Goal: Task Accomplishment & Management: Manage account settings

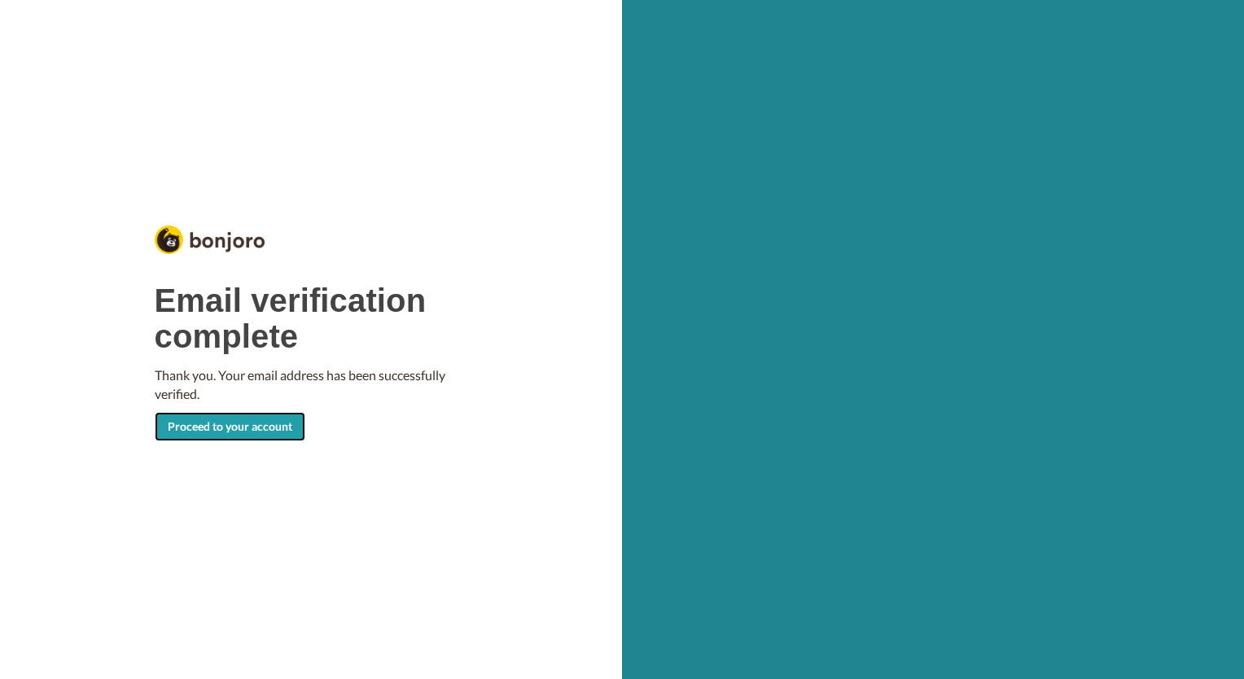
click at [221, 428] on link "Proceed to your account" at bounding box center [230, 426] width 151 height 29
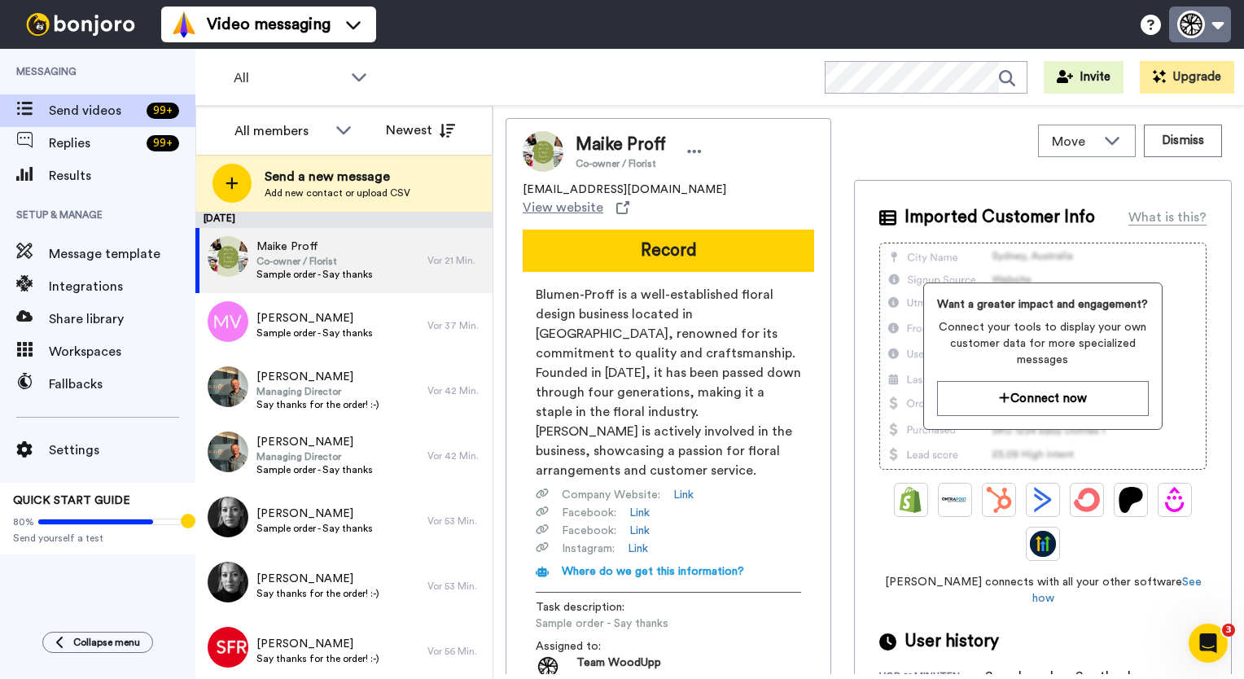
click at [1187, 29] on button at bounding box center [1200, 25] width 62 height 36
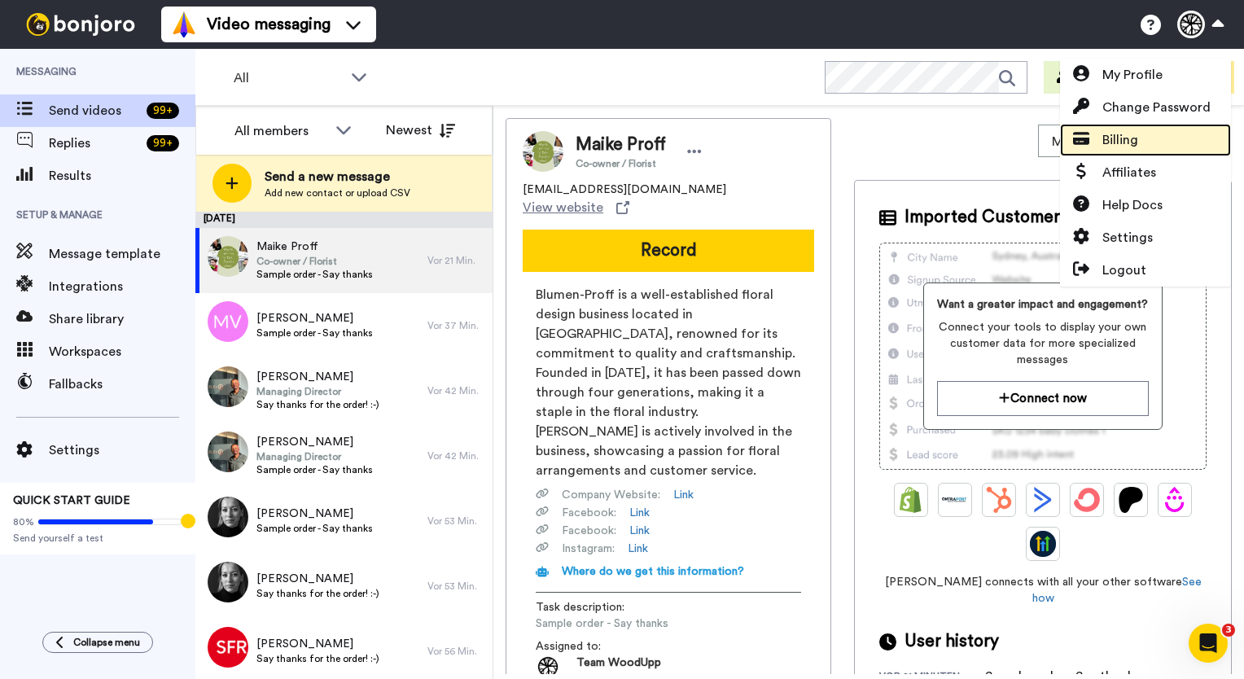
click at [1128, 141] on span "Billing" at bounding box center [1120, 140] width 36 height 20
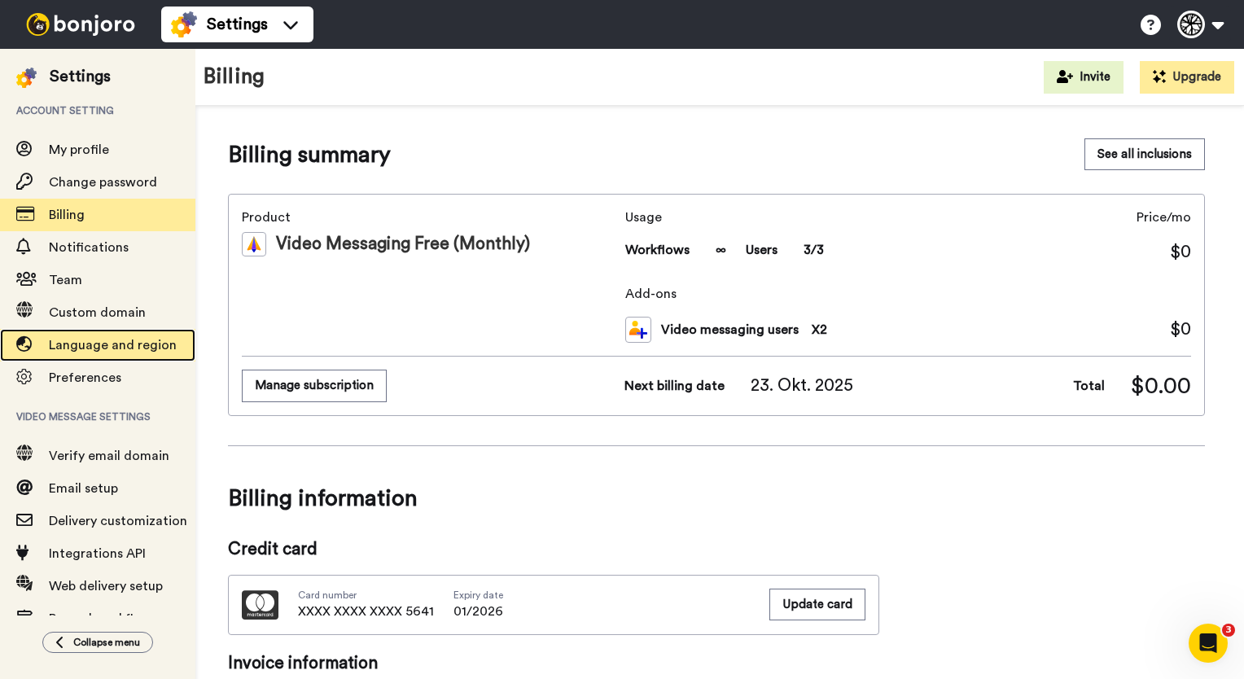
click at [92, 343] on span "Language and region" at bounding box center [113, 345] width 128 height 13
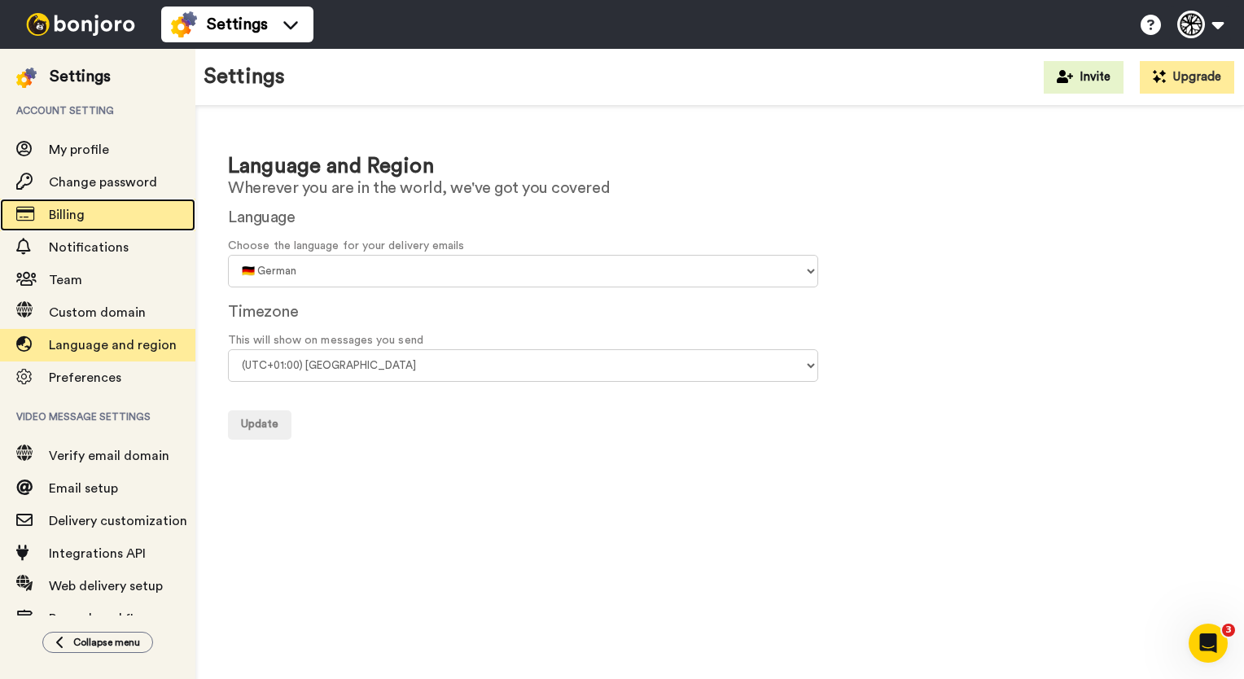
click at [98, 222] on span "Billing" at bounding box center [122, 215] width 147 height 20
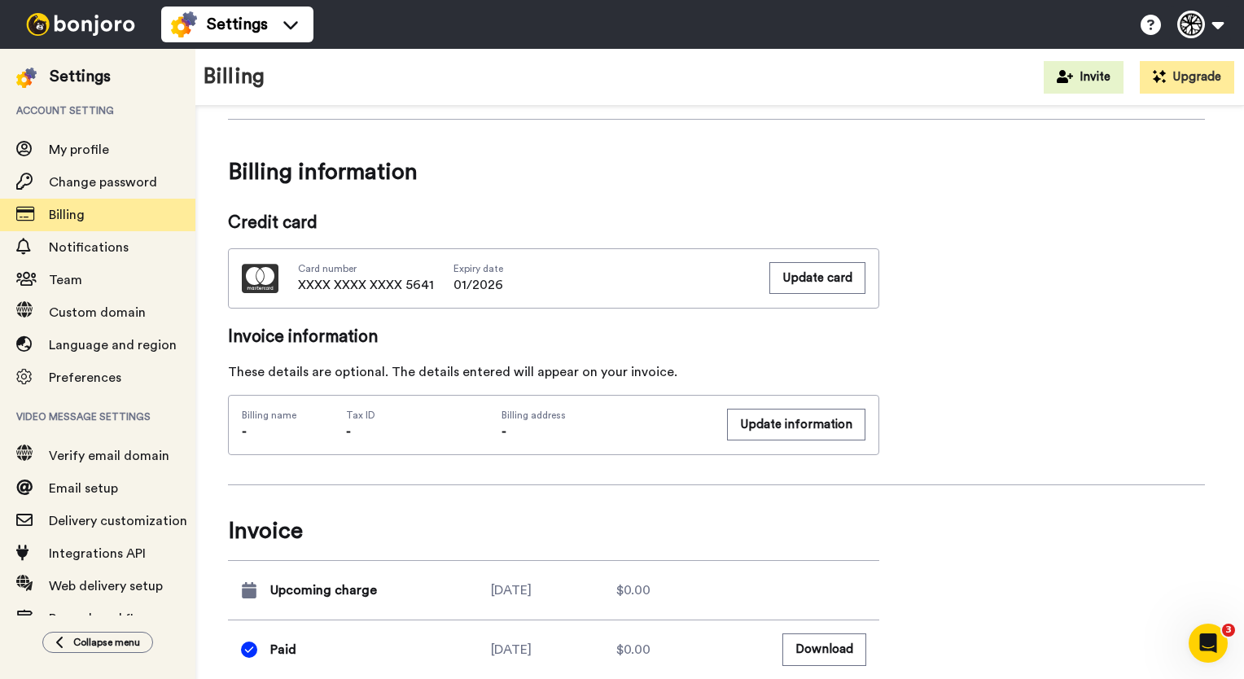
scroll to position [326, 0]
click at [806, 282] on button "Update card" at bounding box center [817, 279] width 96 height 32
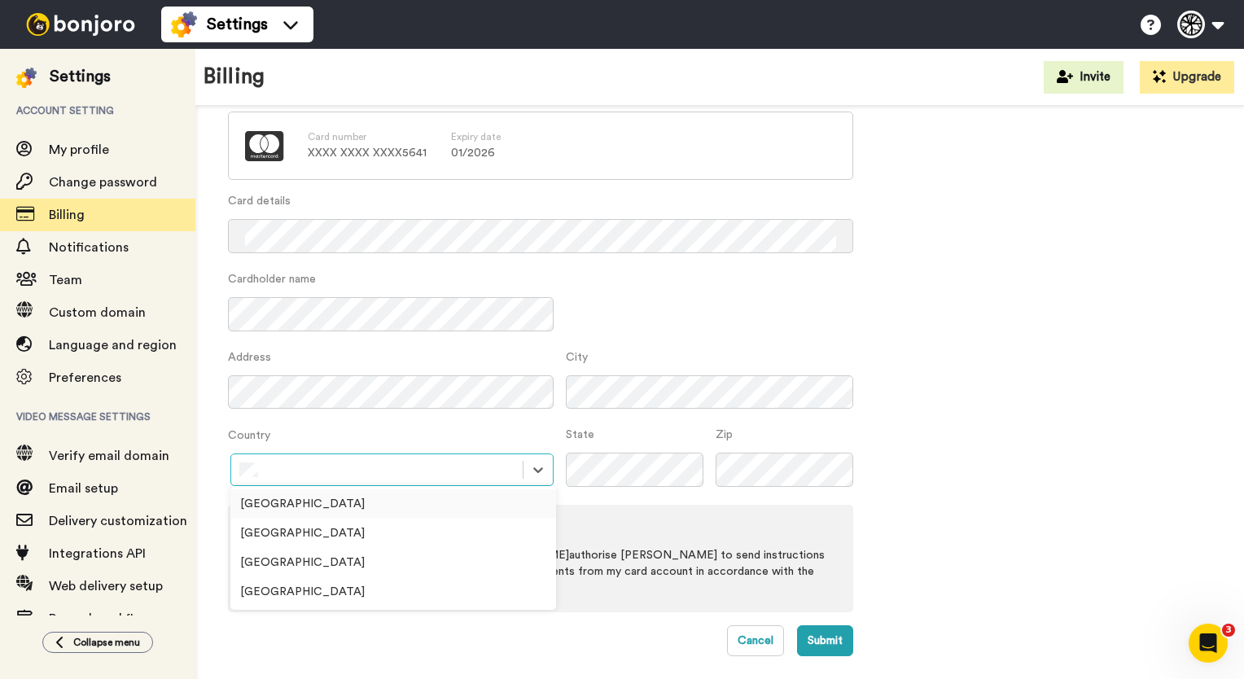
scroll to position [81, 0]
click at [293, 533] on div "Germany" at bounding box center [393, 534] width 326 height 29
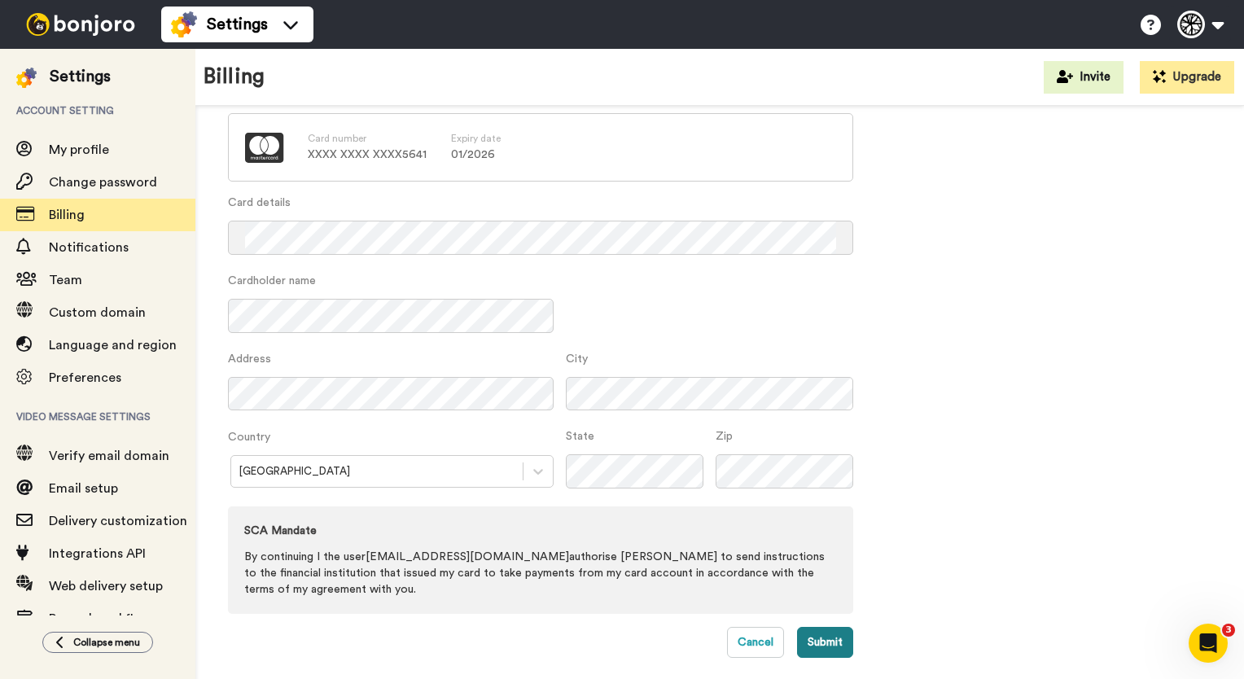
click at [833, 646] on button "Submit" at bounding box center [825, 642] width 56 height 31
click at [837, 637] on button "Submit" at bounding box center [825, 642] width 56 height 31
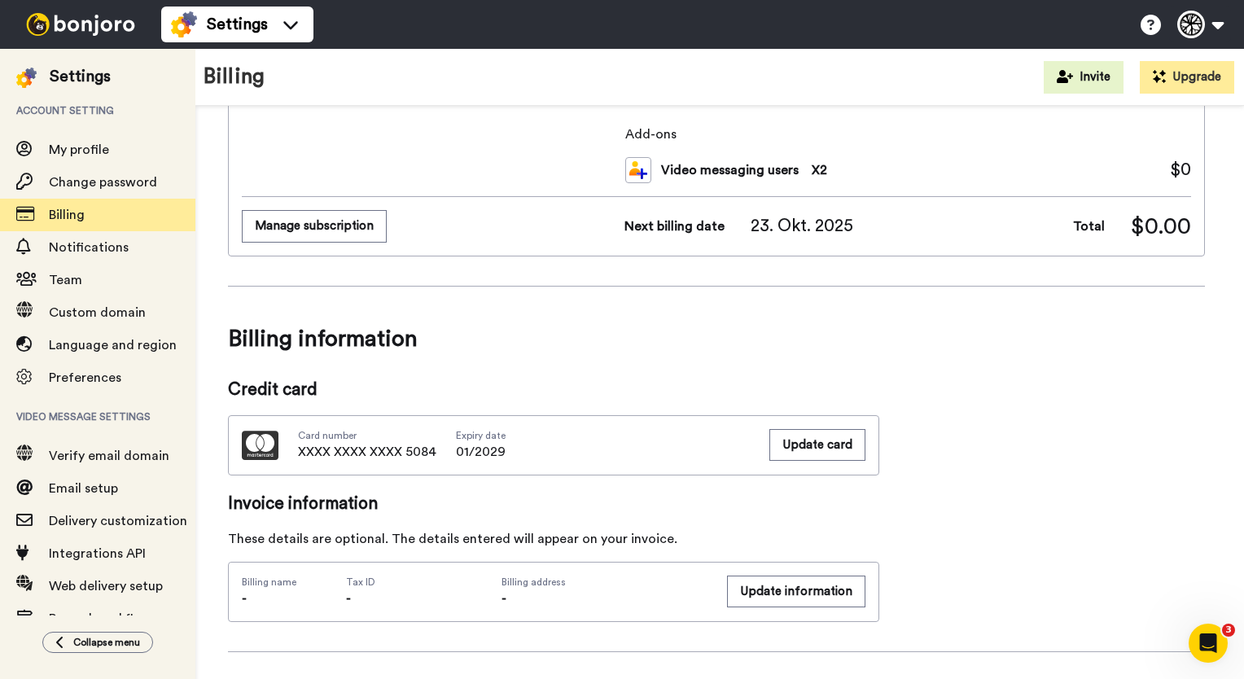
scroll to position [163, 0]
